Goal: Task Accomplishment & Management: Use online tool/utility

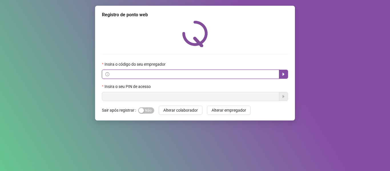
click at [189, 78] on span at bounding box center [190, 74] width 177 height 9
click at [259, 76] on input "text" at bounding box center [193, 74] width 165 height 6
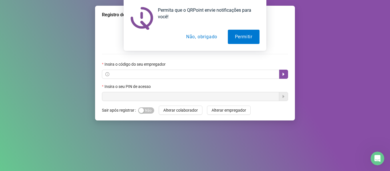
click at [201, 35] on button "Não, obrigado" at bounding box center [201, 37] width 45 height 14
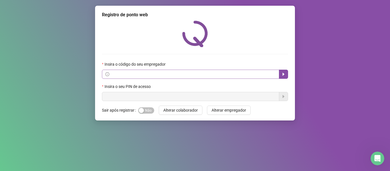
click at [158, 69] on div "Insira o código do seu empregador" at bounding box center [195, 65] width 186 height 9
click at [158, 72] on input "text" at bounding box center [193, 74] width 165 height 6
paste input "**********"
click at [288, 74] on button "button" at bounding box center [283, 74] width 9 height 9
type input "**********"
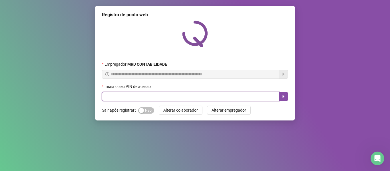
click at [212, 96] on input "text" at bounding box center [190, 96] width 177 height 9
type input "*****"
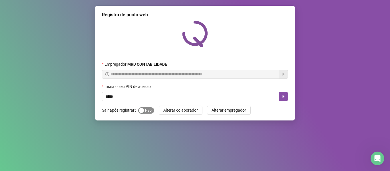
click at [146, 111] on span "Sim Não" at bounding box center [146, 110] width 16 height 6
click at [145, 110] on span "Sim Não" at bounding box center [146, 110] width 16 height 6
click at [286, 97] on button "button" at bounding box center [283, 96] width 9 height 9
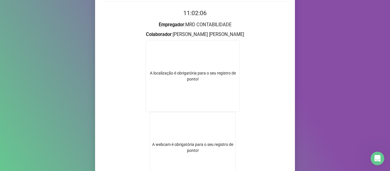
scroll to position [57, 0]
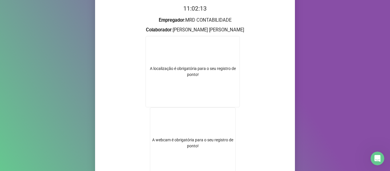
click at [0, 171] on ose-notification at bounding box center [0, 171] width 0 height 0
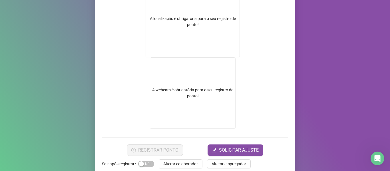
scroll to position [117, 0]
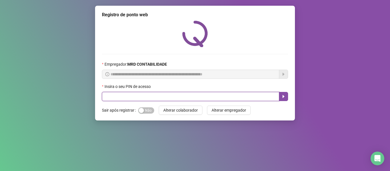
click at [148, 96] on input "text" at bounding box center [190, 96] width 177 height 9
type input "*****"
click at [284, 96] on icon "caret-right" at bounding box center [283, 96] width 5 height 5
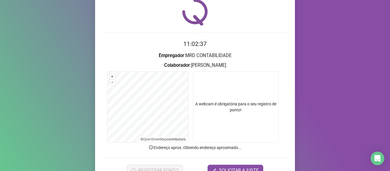
scroll to position [52, 0]
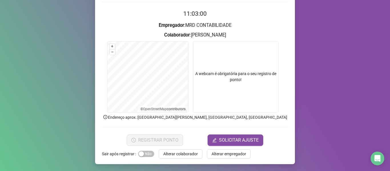
click at [239, 71] on video at bounding box center [236, 76] width 86 height 71
click at [238, 77] on video at bounding box center [236, 76] width 86 height 71
click at [227, 91] on video at bounding box center [236, 76] width 86 height 71
click at [222, 92] on video at bounding box center [236, 76] width 86 height 71
drag, startPoint x: 205, startPoint y: 68, endPoint x: 215, endPoint y: 48, distance: 22.1
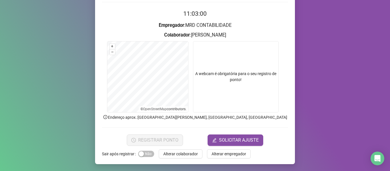
click at [205, 67] on video at bounding box center [236, 76] width 86 height 71
drag, startPoint x: 215, startPoint y: 48, endPoint x: 223, endPoint y: 51, distance: 8.6
click at [215, 49] on video at bounding box center [236, 76] width 86 height 71
drag, startPoint x: 223, startPoint y: 51, endPoint x: 225, endPoint y: 54, distance: 4.1
click at [224, 52] on video at bounding box center [236, 76] width 86 height 71
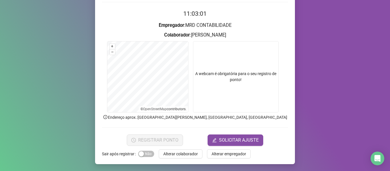
drag, startPoint x: 225, startPoint y: 54, endPoint x: 220, endPoint y: 69, distance: 15.3
click at [222, 65] on video at bounding box center [236, 76] width 86 height 71
click at [218, 88] on video at bounding box center [236, 76] width 86 height 71
drag, startPoint x: 220, startPoint y: 90, endPoint x: 272, endPoint y: 101, distance: 52.9
click at [225, 104] on video at bounding box center [236, 76] width 86 height 71
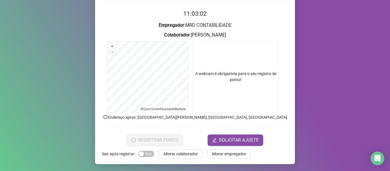
drag, startPoint x: 291, startPoint y: 58, endPoint x: 275, endPoint y: 62, distance: 17.2
click at [284, 59] on div "Registro de ponto web 11:03:02 Empregador : MRD CONTABILIDADE Colaborador : BIA…" at bounding box center [195, 85] width 390 height 171
drag, startPoint x: 189, startPoint y: 58, endPoint x: 248, endPoint y: 86, distance: 65.5
click at [189, 69] on form "+ – ⇧ › © OpenStreetMap contributors. A webcam é obrigatória para o seu registr…" at bounding box center [195, 77] width 186 height 73
drag, startPoint x: 254, startPoint y: 71, endPoint x: 253, endPoint y: 83, distance: 12.3
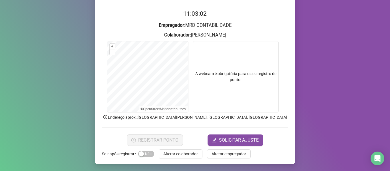
click at [253, 84] on video at bounding box center [236, 76] width 86 height 71
drag, startPoint x: 253, startPoint y: 83, endPoint x: 231, endPoint y: 96, distance: 26.0
click at [250, 83] on video at bounding box center [236, 76] width 86 height 71
drag, startPoint x: 225, startPoint y: 97, endPoint x: 226, endPoint y: 91, distance: 5.5
click at [226, 91] on video at bounding box center [236, 76] width 86 height 71
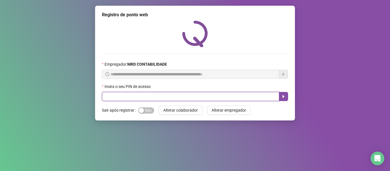
click at [180, 95] on input "text" at bounding box center [190, 96] width 177 height 9
type input "*****"
click at [286, 93] on button "button" at bounding box center [283, 96] width 9 height 9
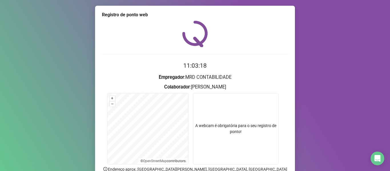
click at [254, 74] on h3 "Empregador : MRD CONTABILIDADE" at bounding box center [195, 77] width 186 height 7
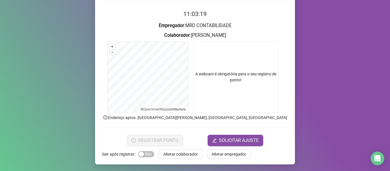
scroll to position [52, 0]
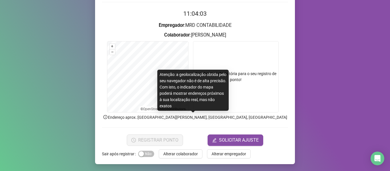
click at [231, 119] on p "Endereço aprox. : Avenida Getúlio Vargas, Kalilândia, Feira de Santana" at bounding box center [195, 117] width 186 height 6
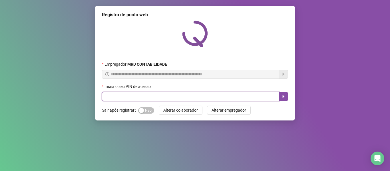
click at [189, 95] on input "text" at bounding box center [190, 96] width 177 height 9
type input "*****"
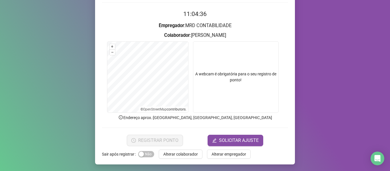
scroll to position [52, 0]
click at [213, 91] on video at bounding box center [236, 76] width 86 height 71
drag, startPoint x: 213, startPoint y: 91, endPoint x: 217, endPoint y: 90, distance: 4.4
click at [216, 90] on video at bounding box center [236, 76] width 86 height 71
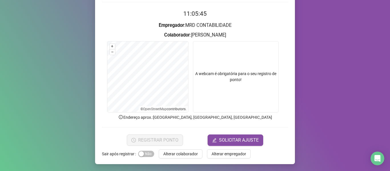
click at [254, 87] on video at bounding box center [236, 76] width 86 height 71
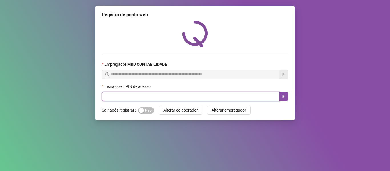
click at [145, 99] on input "text" at bounding box center [190, 96] width 177 height 9
type input "*****"
click at [284, 100] on button "button" at bounding box center [283, 96] width 9 height 9
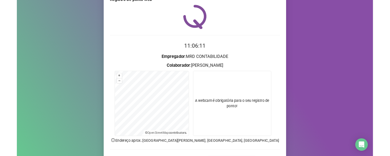
scroll to position [52, 0]
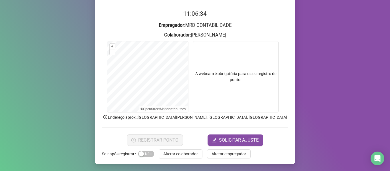
click at [154, 11] on h2 "11:06:34" at bounding box center [195, 13] width 186 height 9
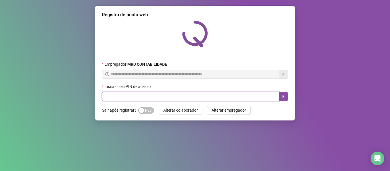
click at [167, 99] on input "text" at bounding box center [190, 96] width 177 height 9
type input "*****"
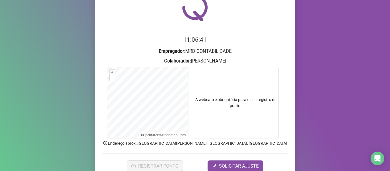
scroll to position [52, 0]
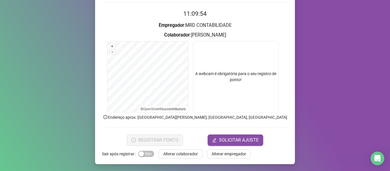
click at [0, 170] on ose-notification at bounding box center [0, 171] width 0 height 0
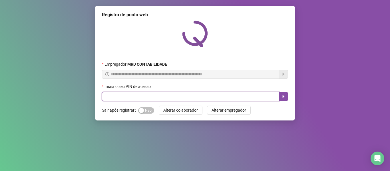
click at [191, 96] on input "text" at bounding box center [190, 96] width 177 height 9
type input "*****"
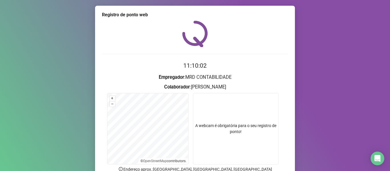
scroll to position [29, 0]
